Goal: Task Accomplishment & Management: Use online tool/utility

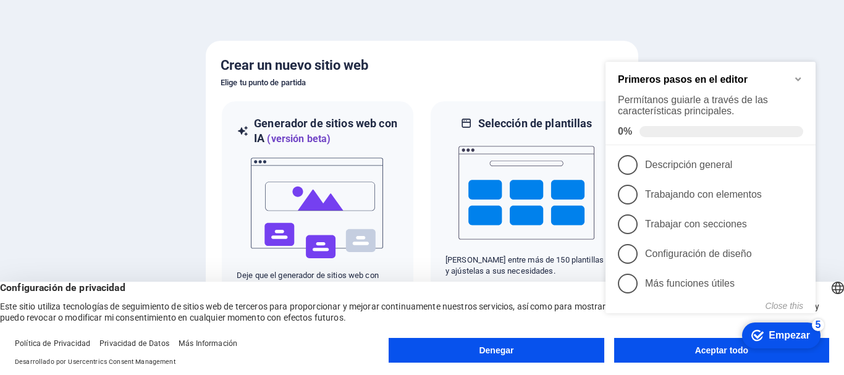
click div "checkmark Empezar 5 Primeros pasos en el editor Permítanos guiarle a través de …"
click at [800, 78] on icon "Minimize checklist" at bounding box center [798, 80] width 6 height 4
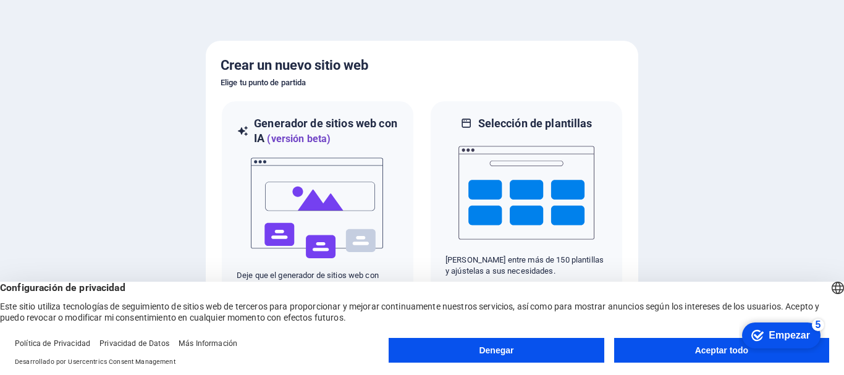
click at [782, 333] on font "Empezar" at bounding box center [789, 335] width 41 height 11
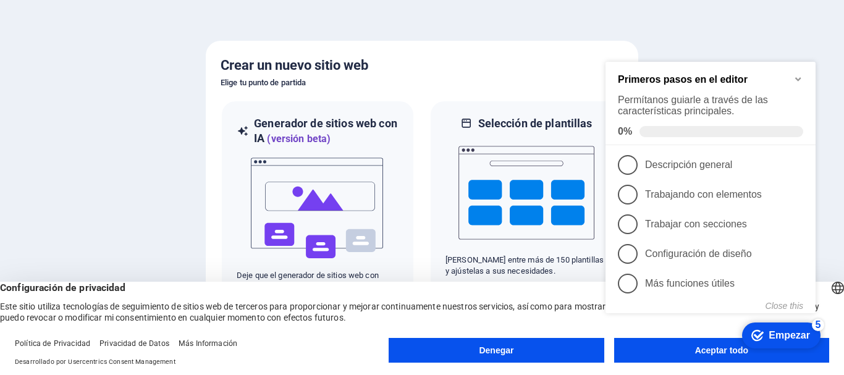
click at [779, 329] on font "Empezar" at bounding box center [789, 334] width 41 height 11
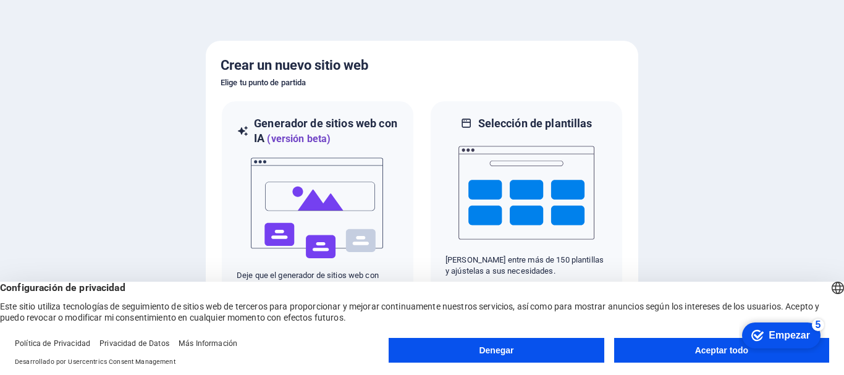
click div "checkmark Empezar 5 Primeros pasos en el editor Permítanos guiarle a través de …"
click at [700, 349] on font "Aceptar todo" at bounding box center [721, 351] width 53 height 10
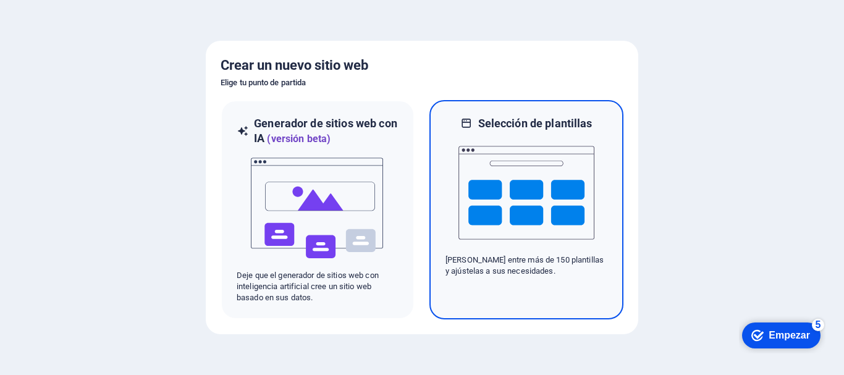
click at [522, 185] on img at bounding box center [527, 193] width 136 height 124
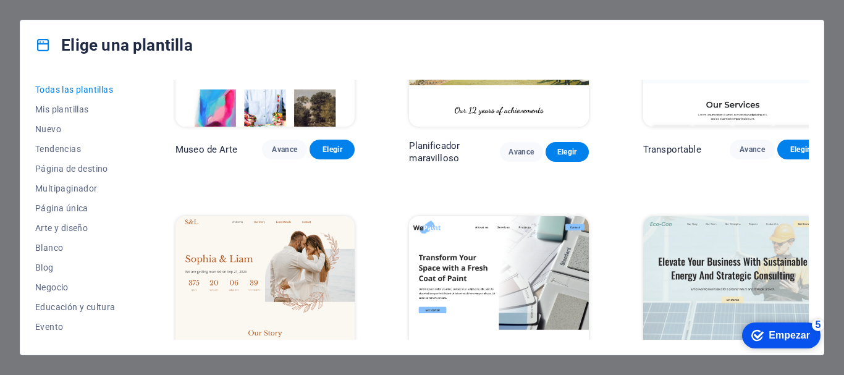
scroll to position [247, 0]
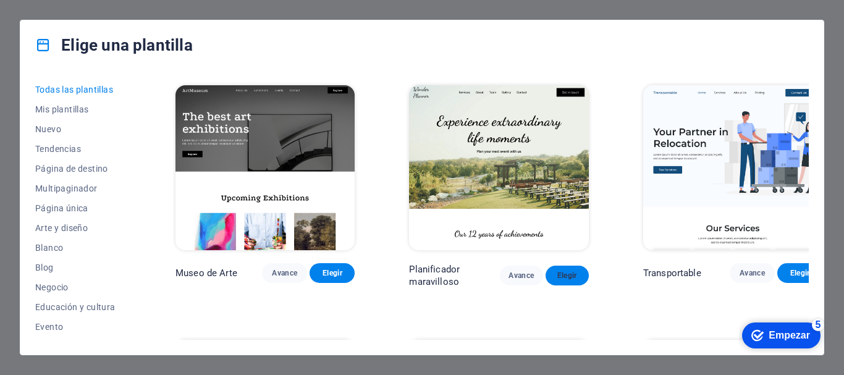
click at [558, 271] on font "Elegir" at bounding box center [568, 275] width 20 height 9
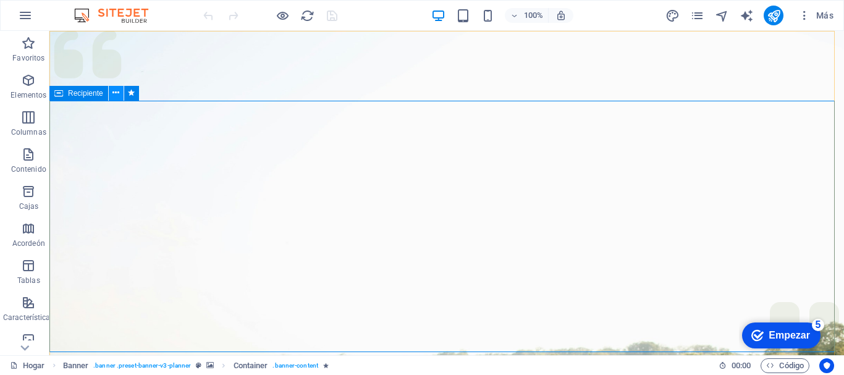
click at [113, 92] on icon at bounding box center [115, 93] width 7 height 13
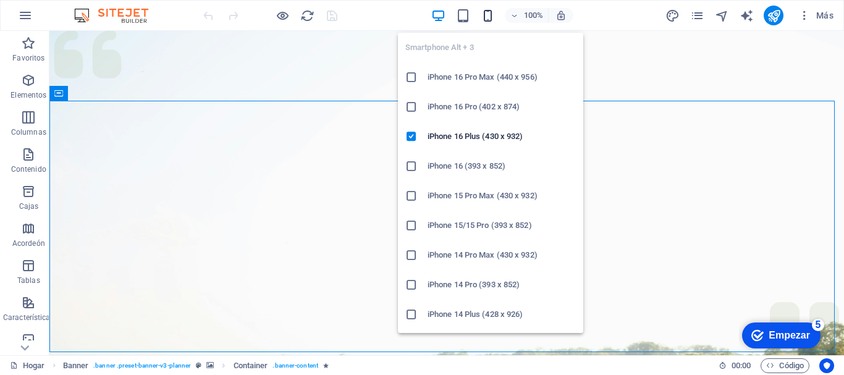
click at [481, 13] on icon "button" at bounding box center [488, 16] width 14 height 14
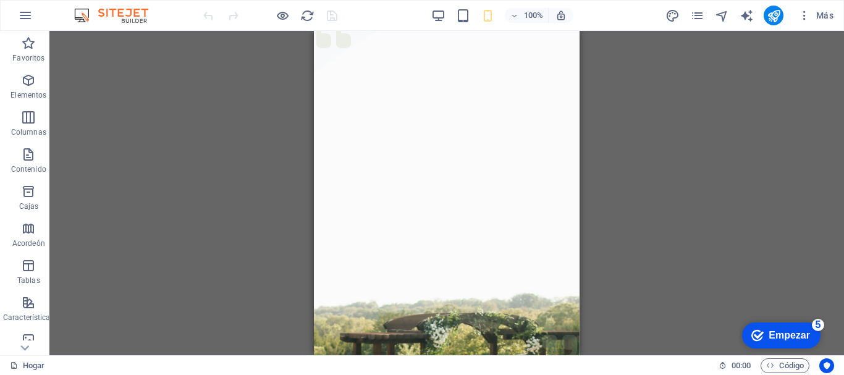
click at [633, 175] on div "Arrastre aquí para reemplazar el contenido existente. Presione "Ctrl" para crea…" at bounding box center [446, 193] width 795 height 324
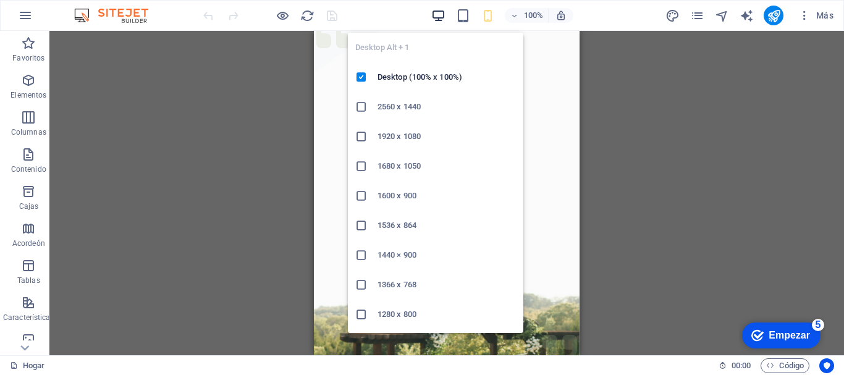
click at [446, 15] on span "button" at bounding box center [438, 16] width 15 height 14
